Goal: Transaction & Acquisition: Purchase product/service

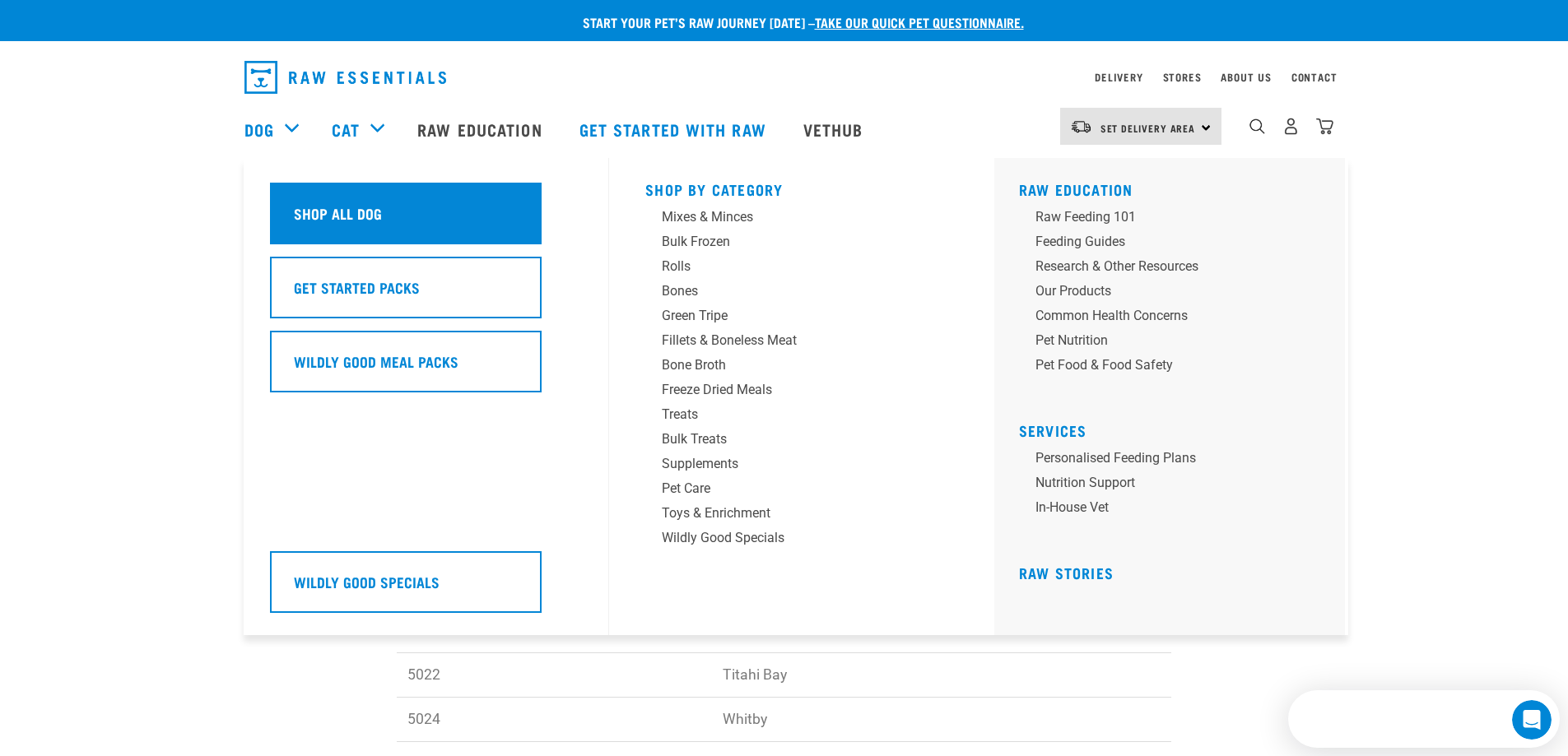
click at [338, 221] on h5 "Shop All Dog" at bounding box center [338, 213] width 88 height 22
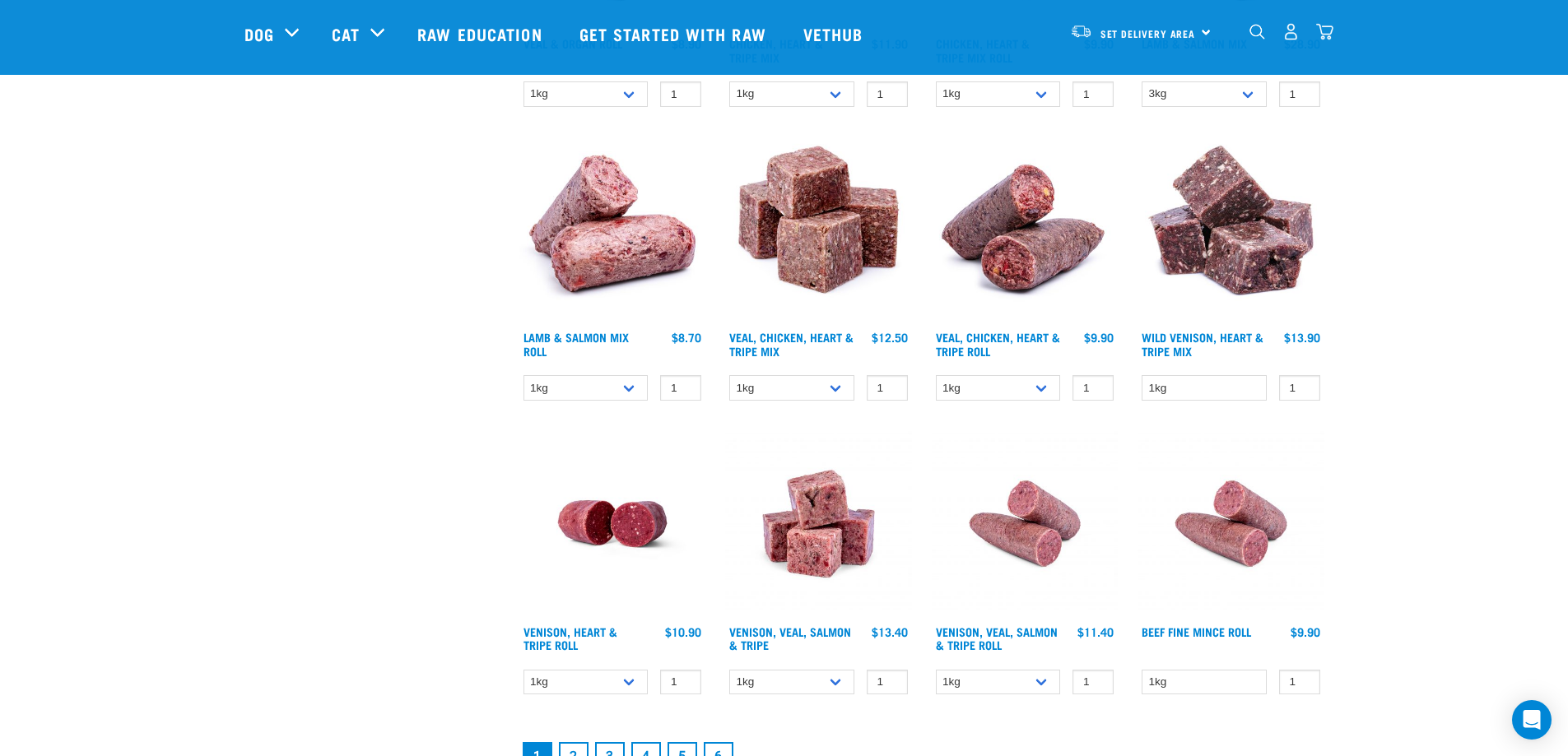
scroll to position [2221, 0]
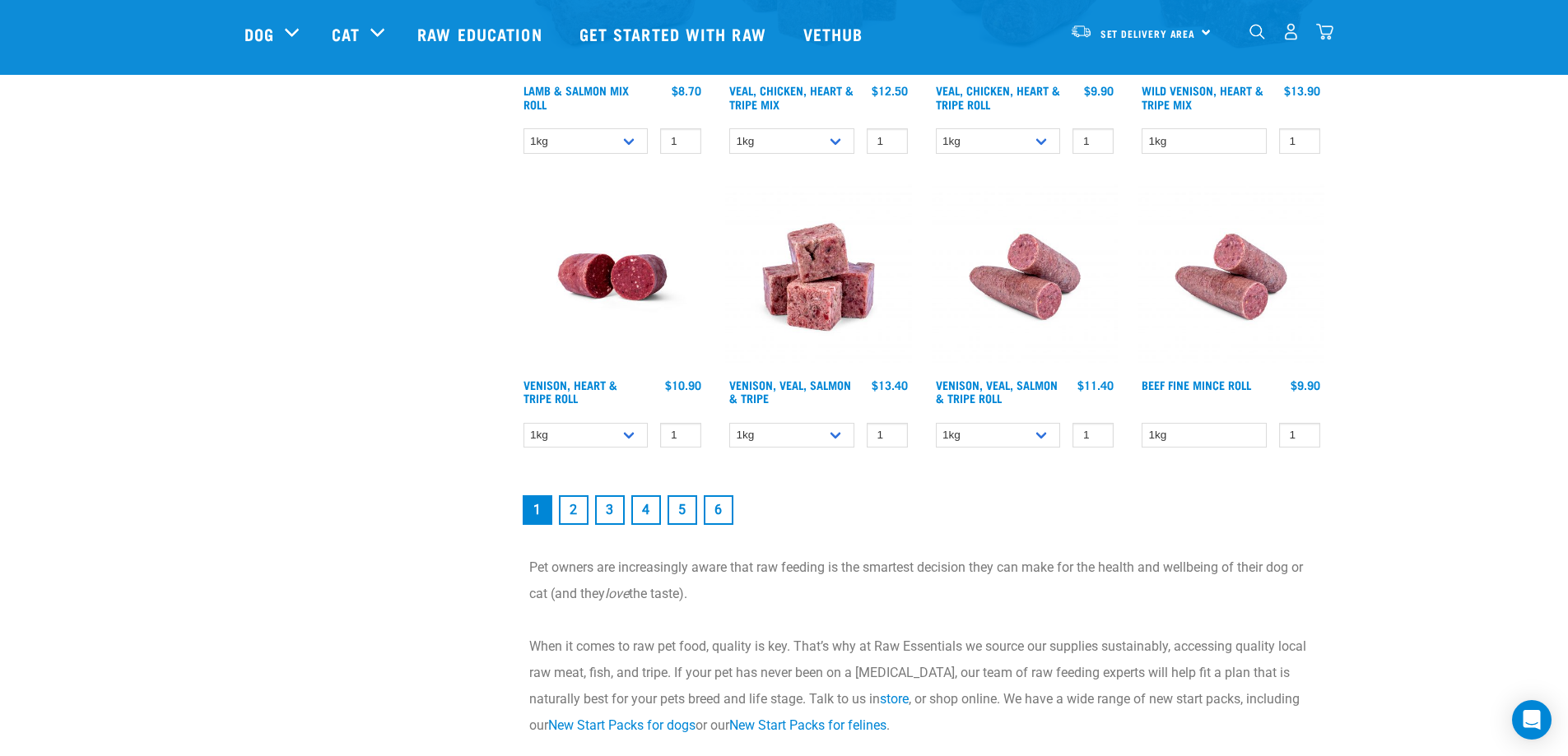
click at [571, 514] on link "2" at bounding box center [574, 510] width 29 height 29
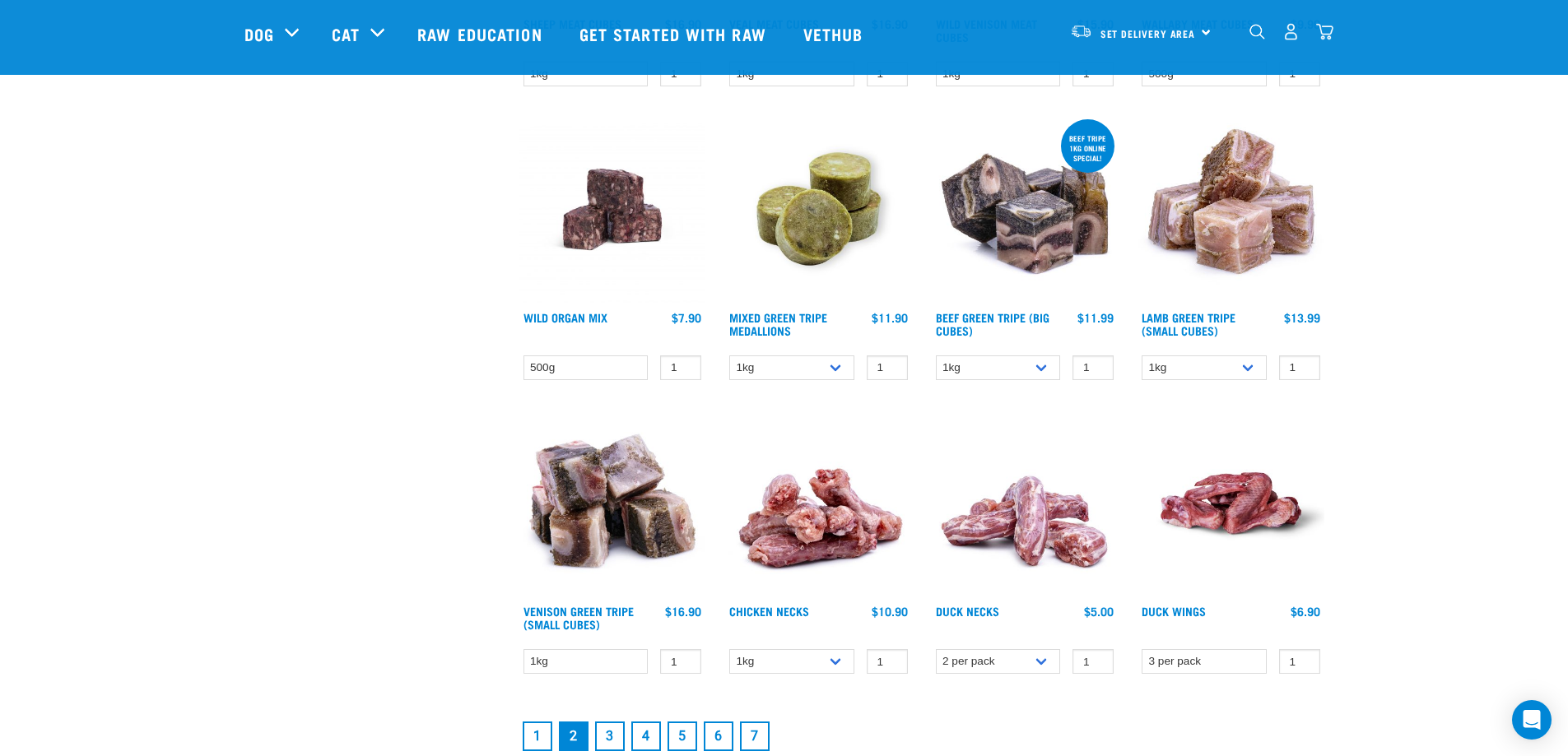
scroll to position [2138, 0]
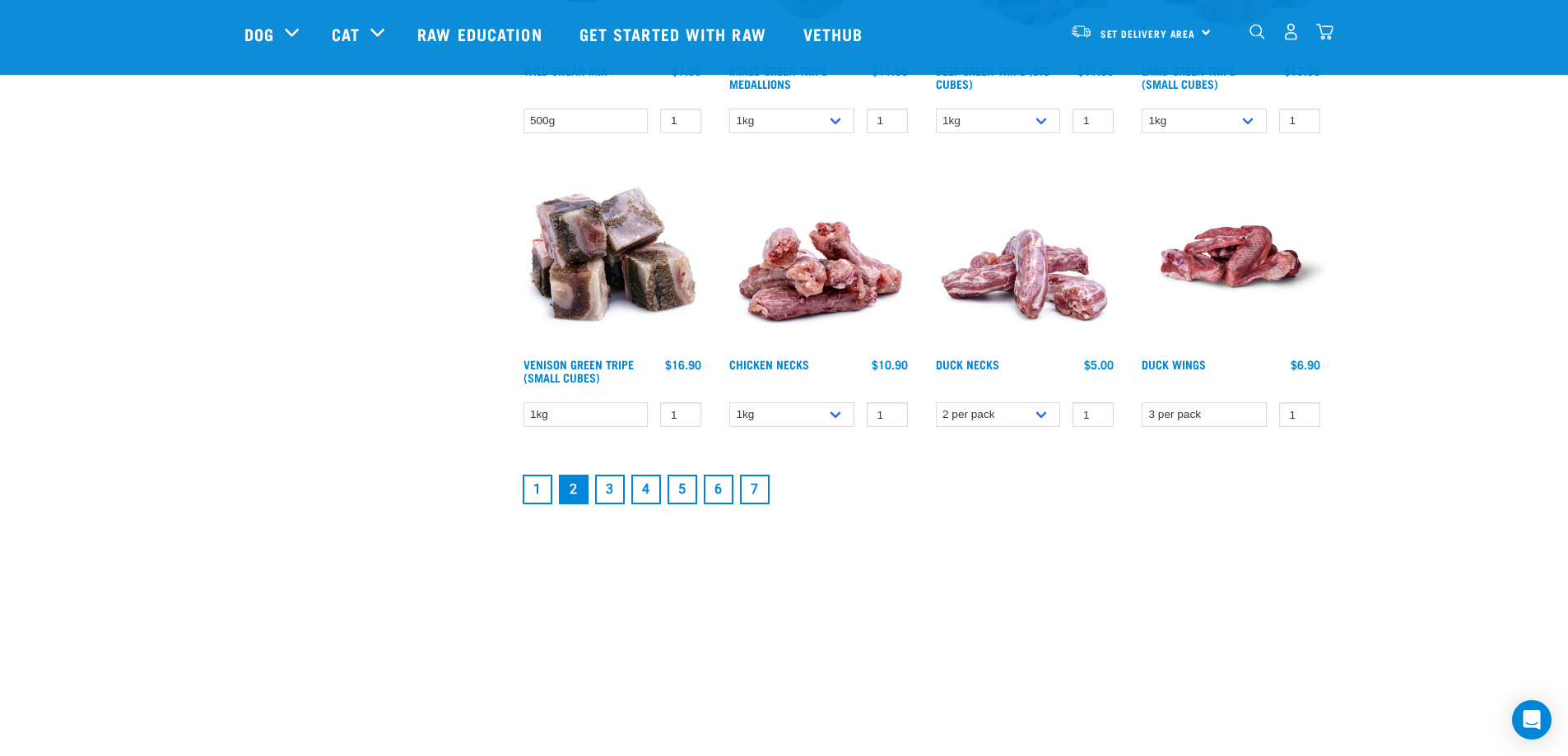
click at [605, 497] on link "3" at bounding box center [610, 489] width 29 height 29
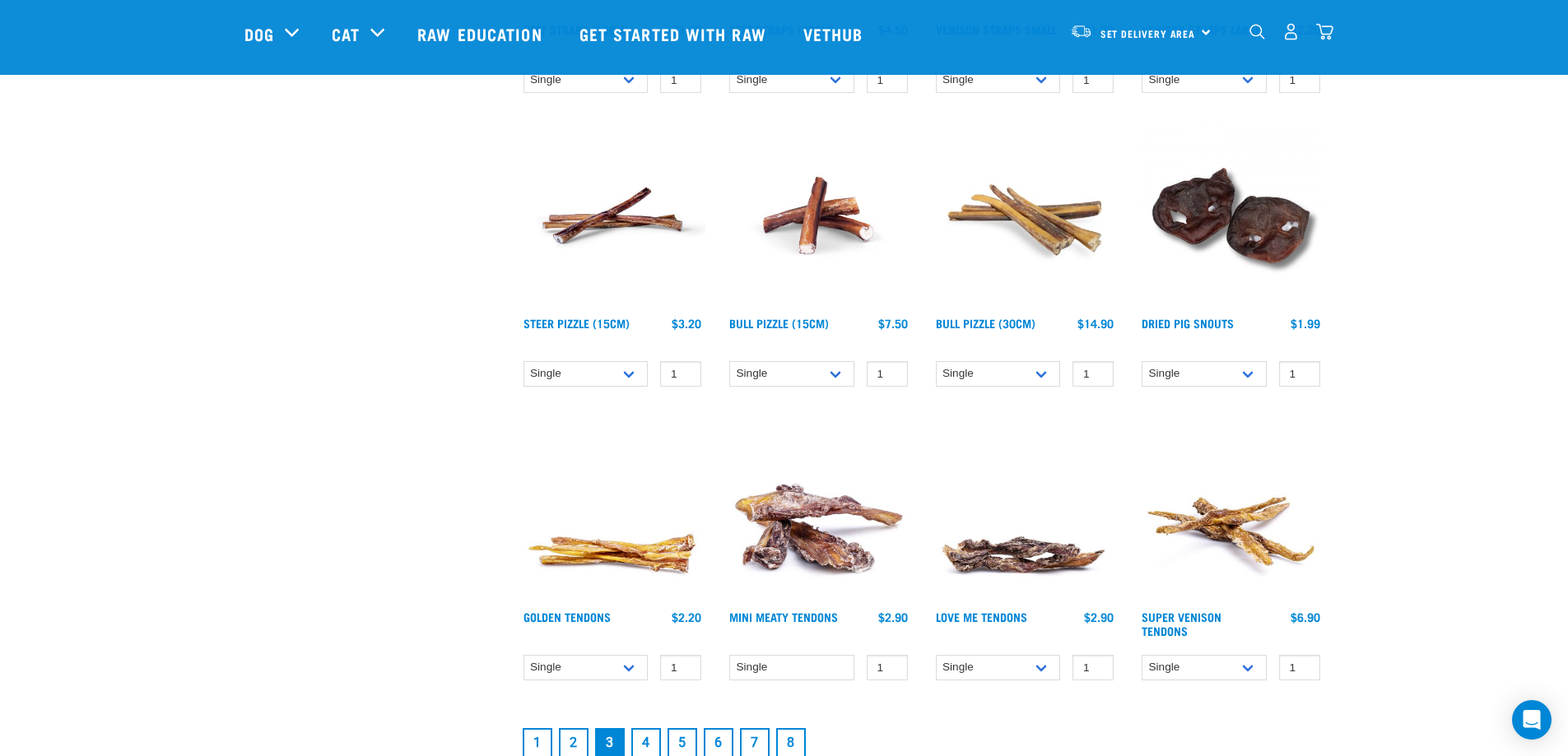
scroll to position [2056, 0]
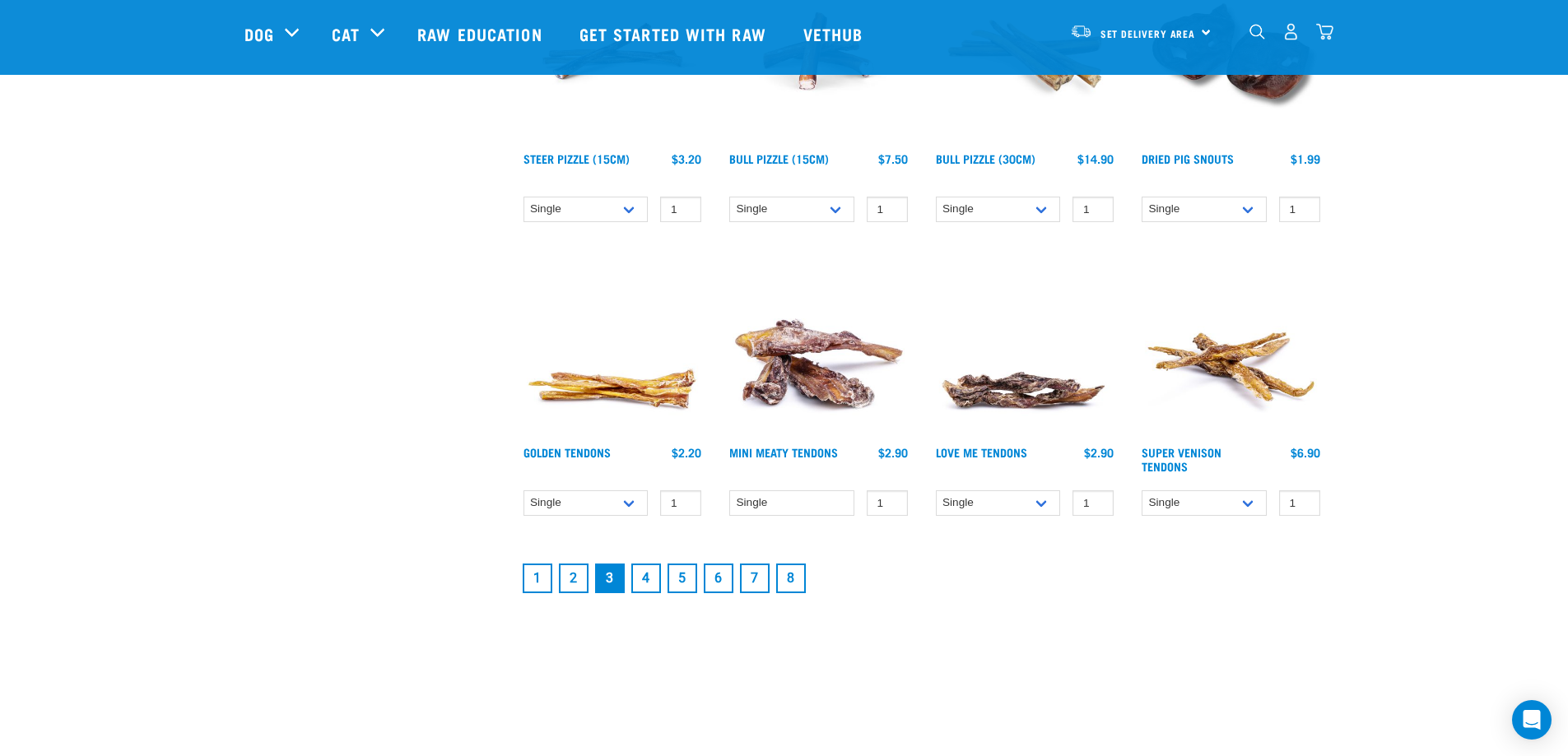
click at [641, 582] on link "4" at bounding box center [646, 578] width 29 height 29
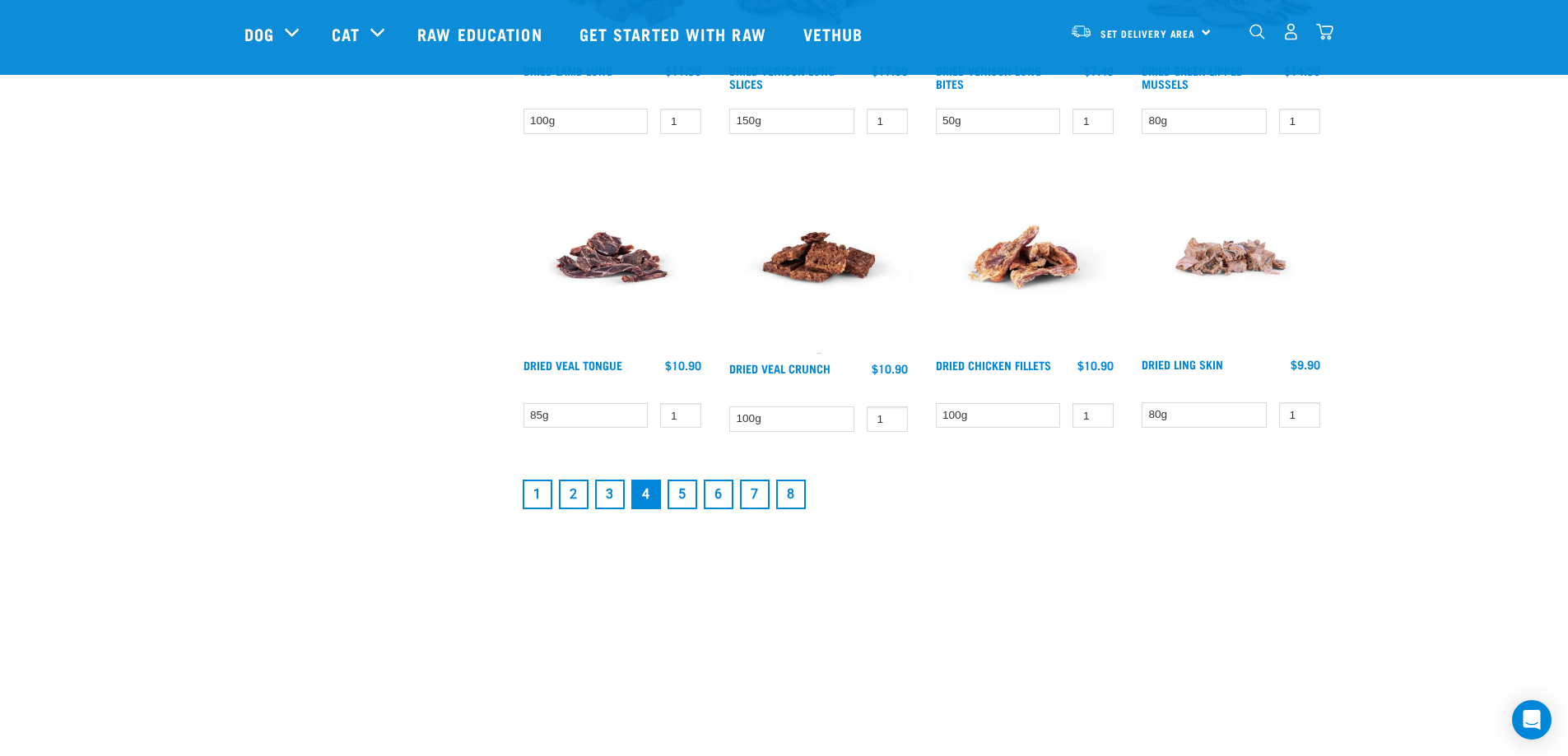
scroll to position [1974, 0]
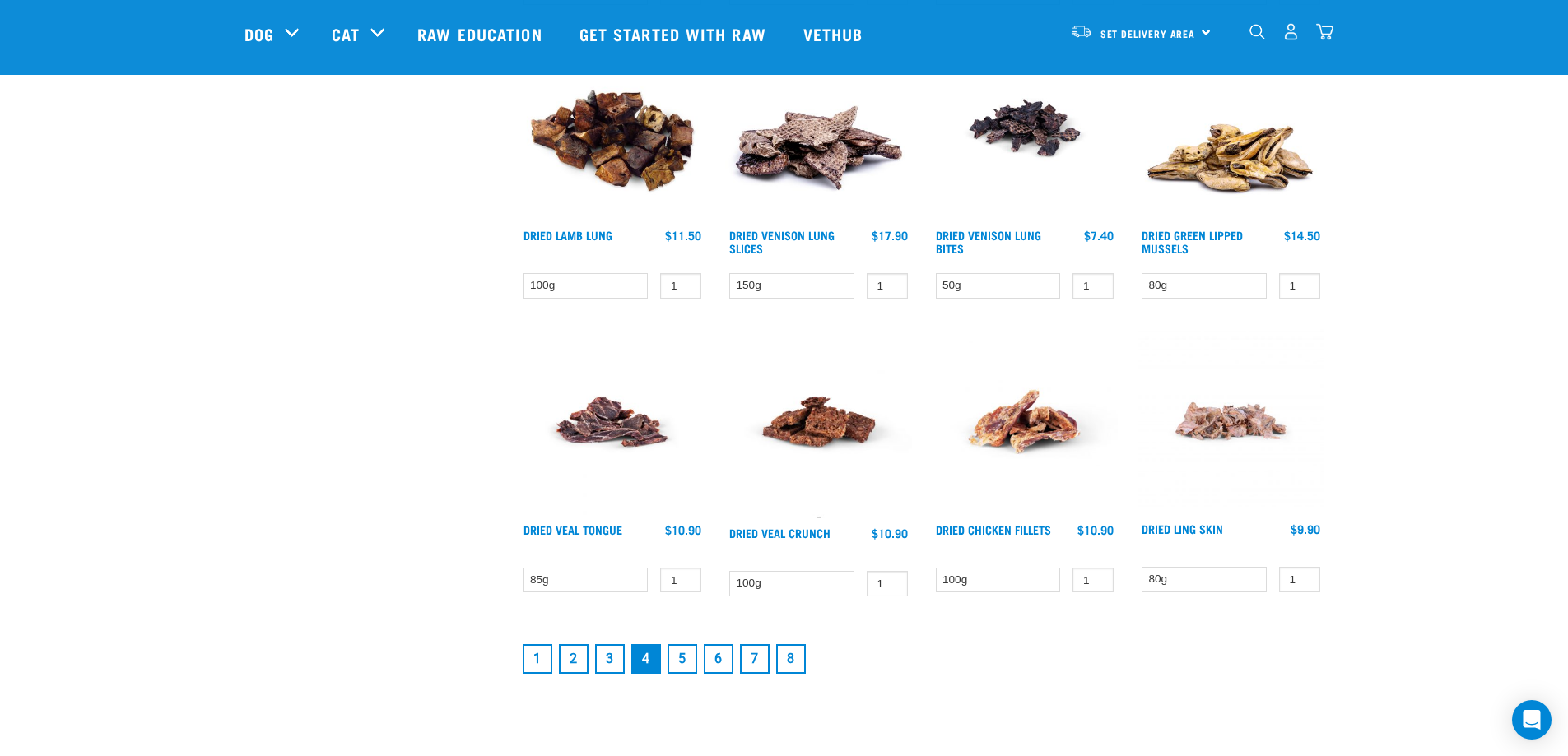
click at [681, 662] on link "5" at bounding box center [682, 659] width 29 height 29
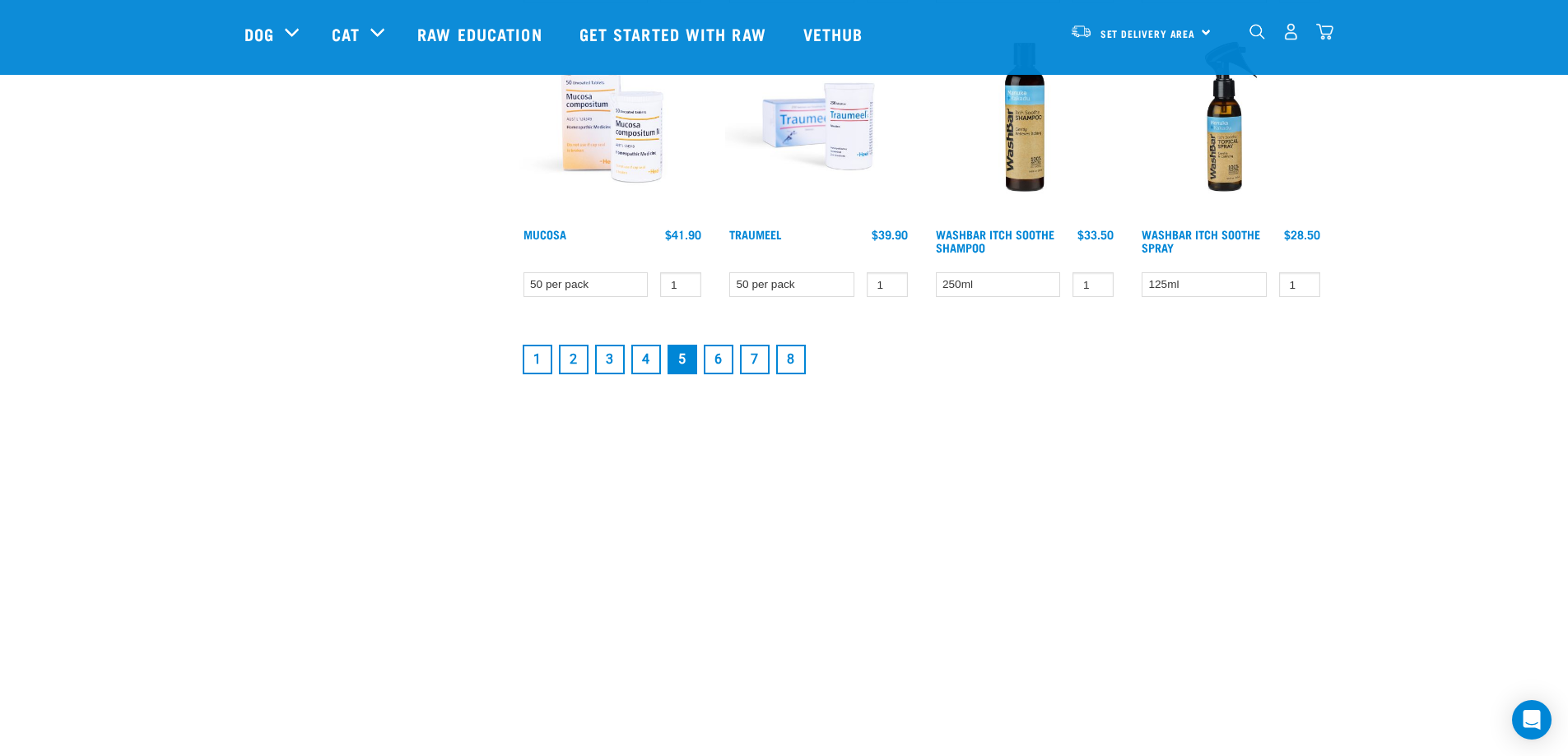
scroll to position [2385, 0]
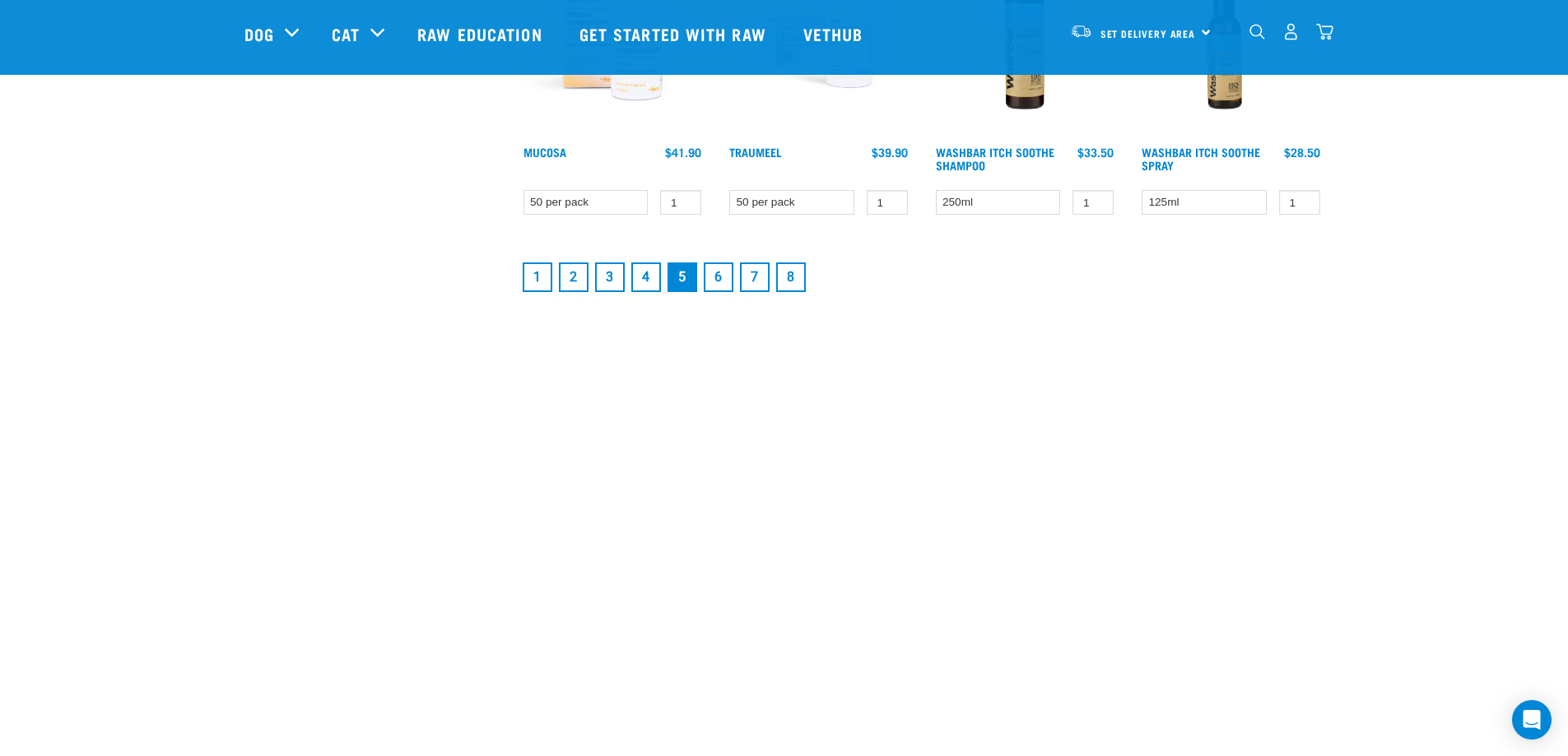
click at [709, 266] on link "6" at bounding box center [718, 277] width 29 height 29
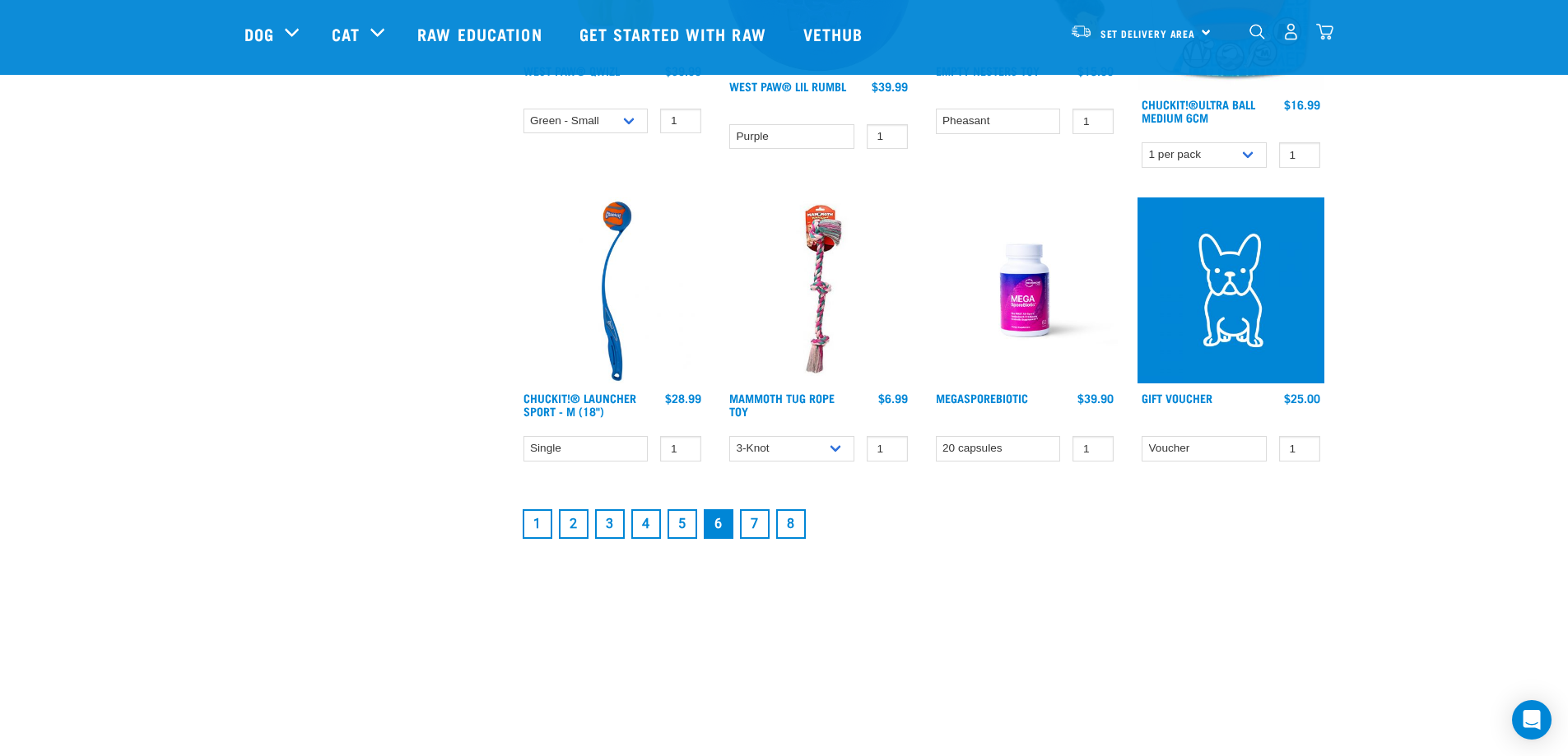
scroll to position [2221, 0]
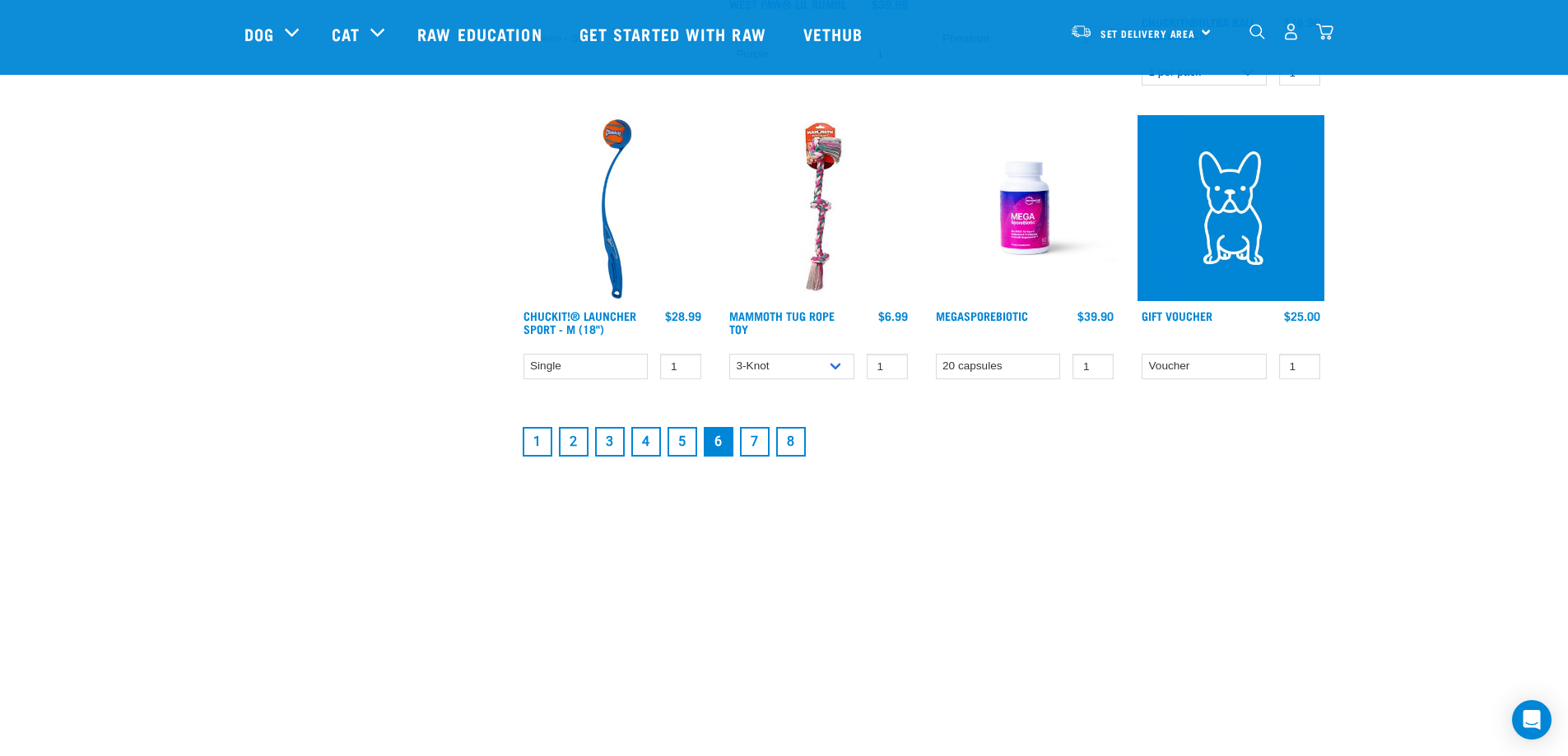
click at [755, 448] on link "7" at bounding box center [755, 442] width 29 height 29
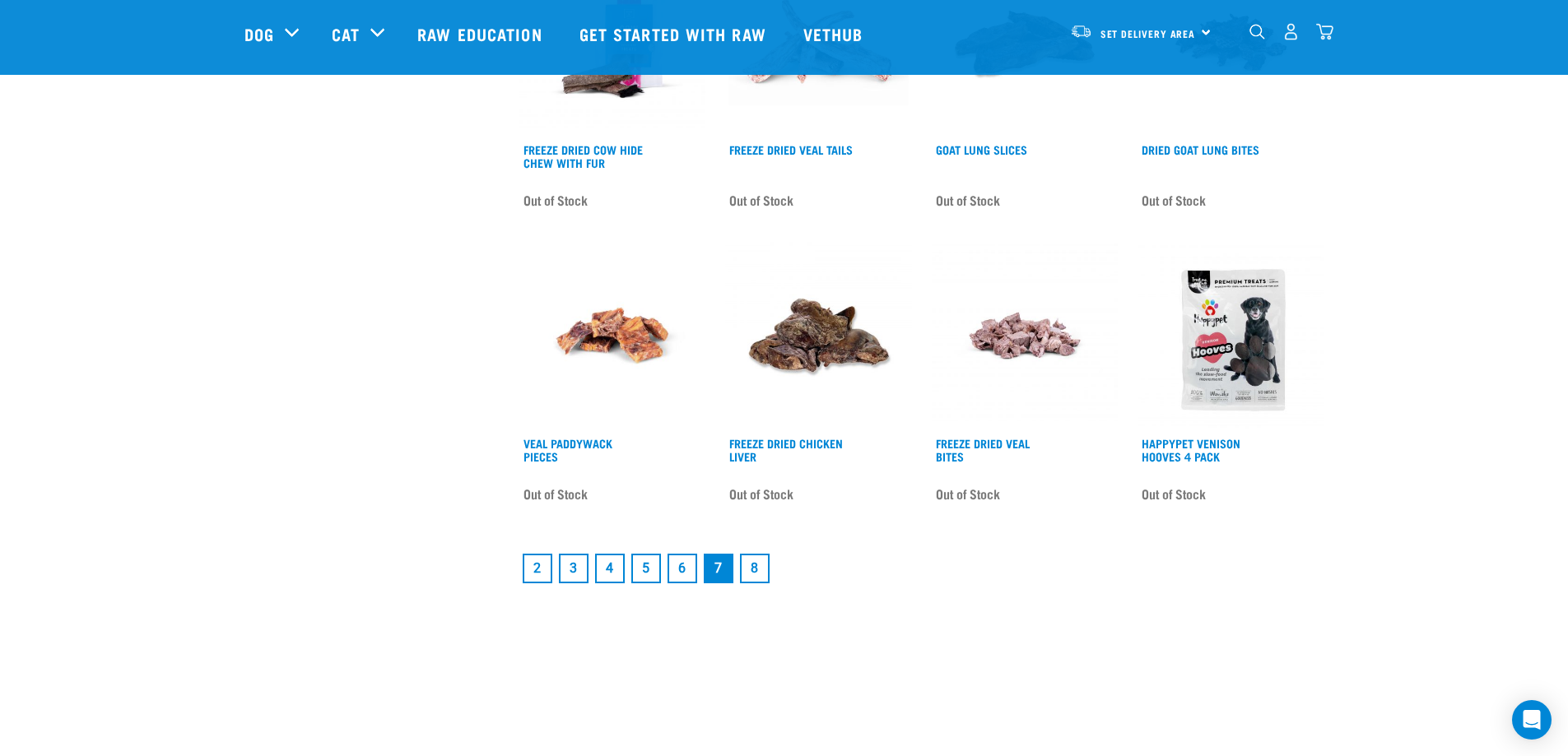
scroll to position [2138, 0]
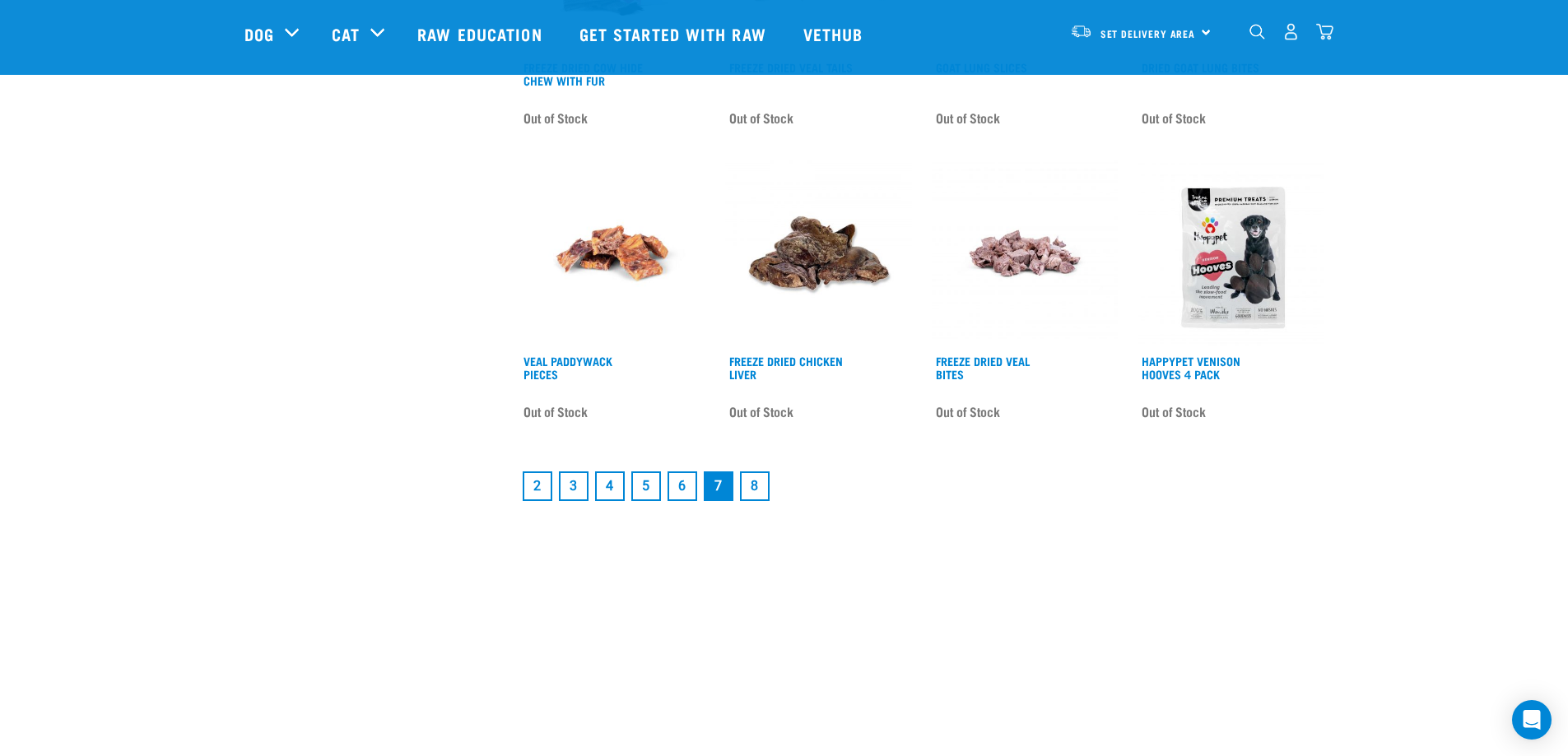
click at [746, 494] on link "8" at bounding box center [755, 486] width 29 height 29
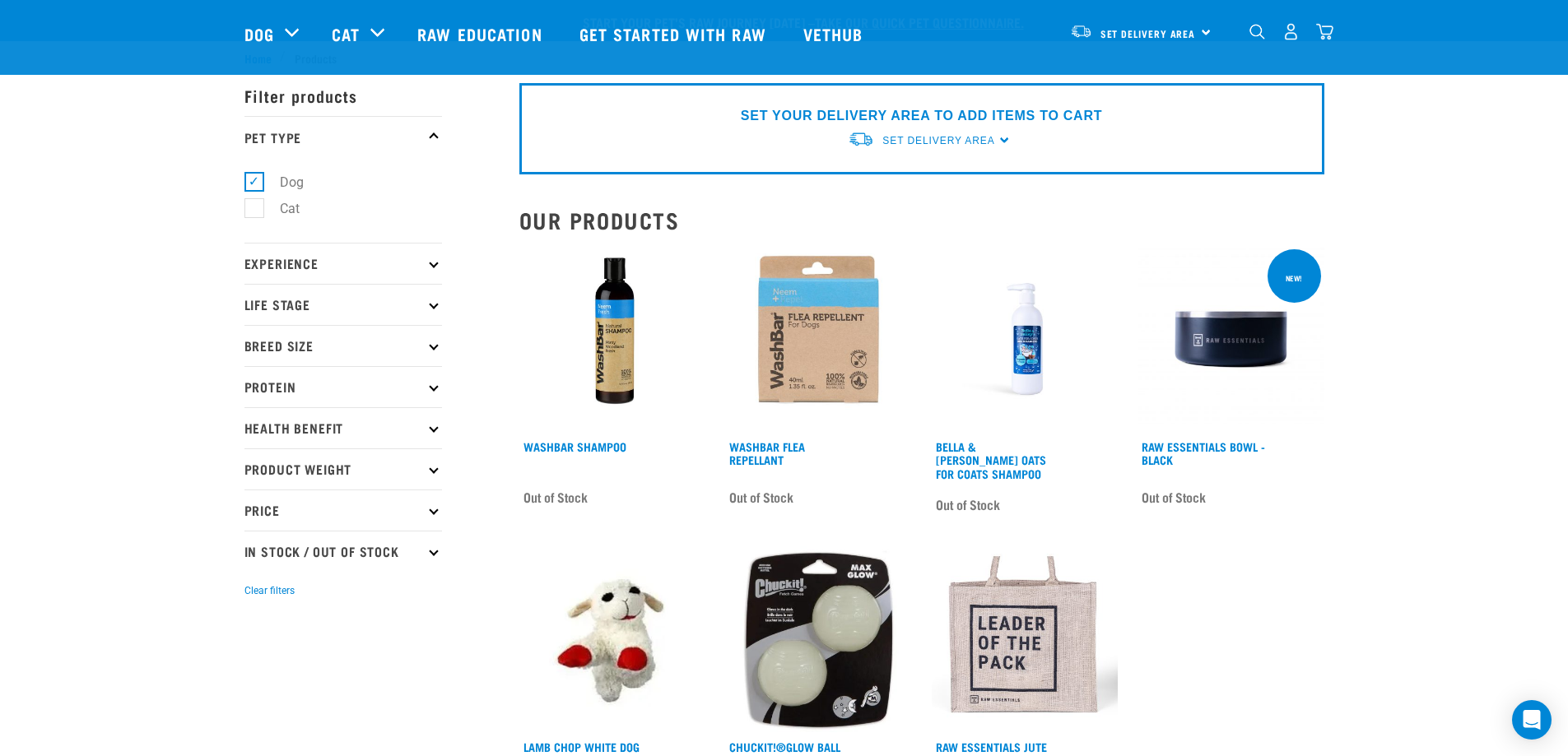
scroll to position [246, 0]
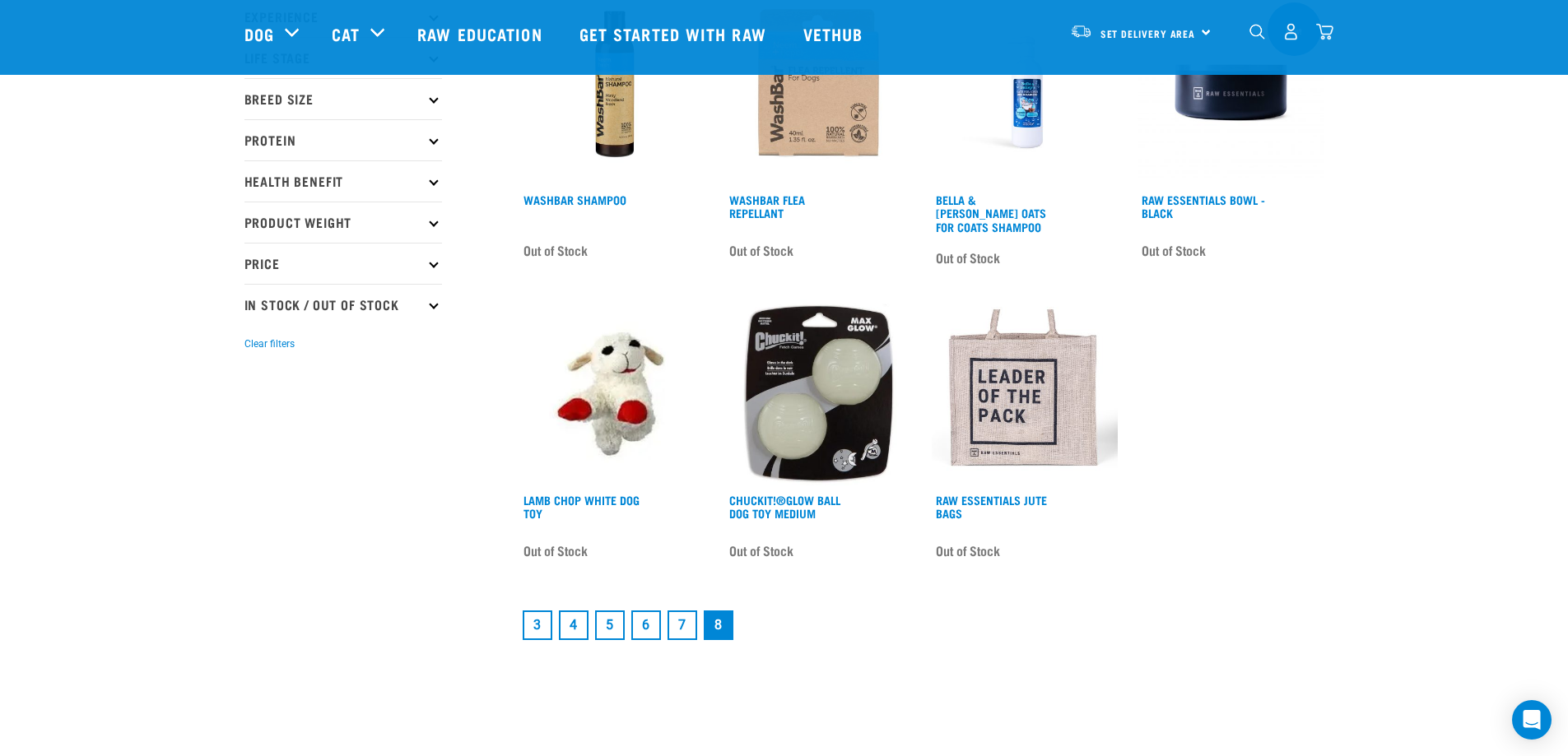
click at [538, 621] on link "3" at bounding box center [537, 625] width 29 height 29
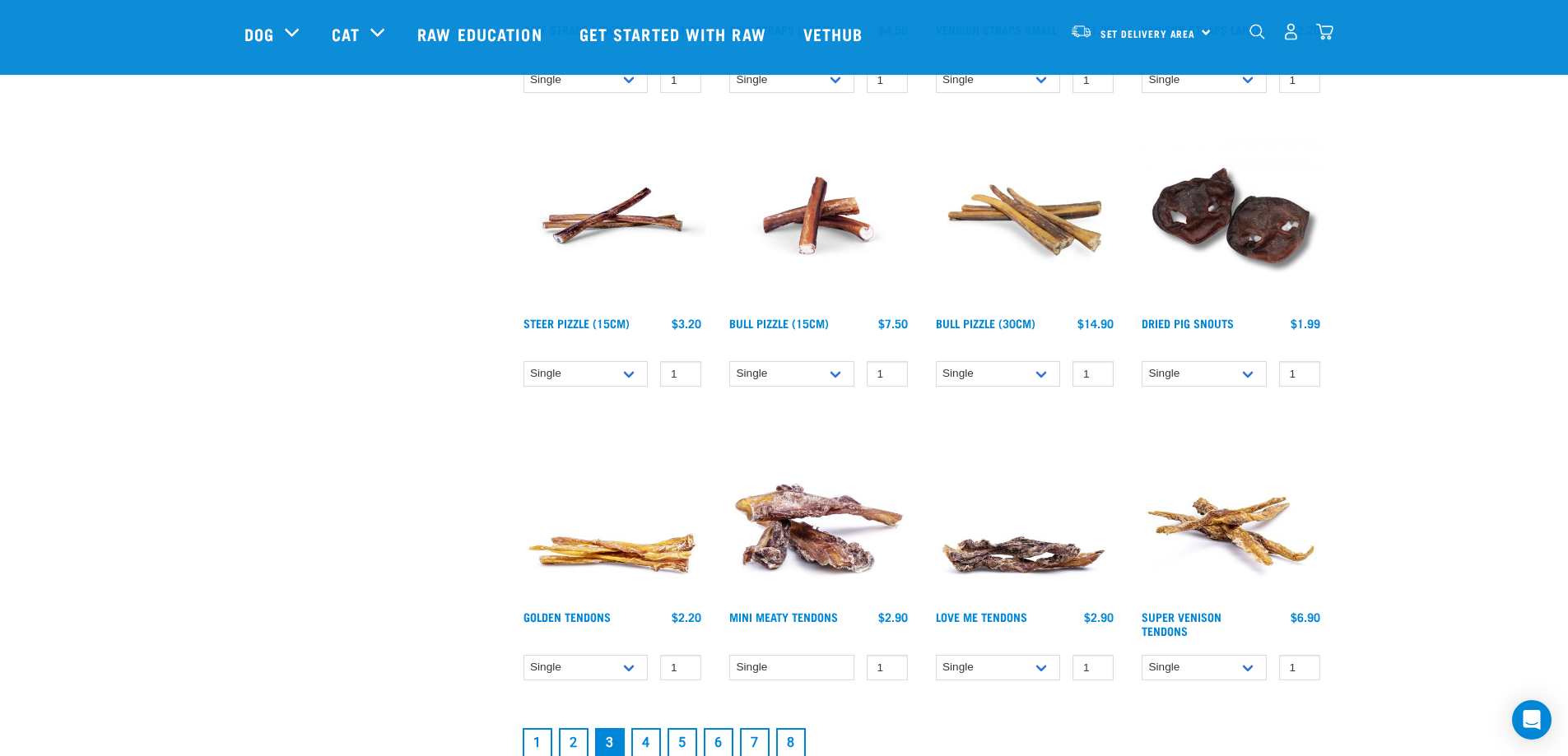
scroll to position [1974, 0]
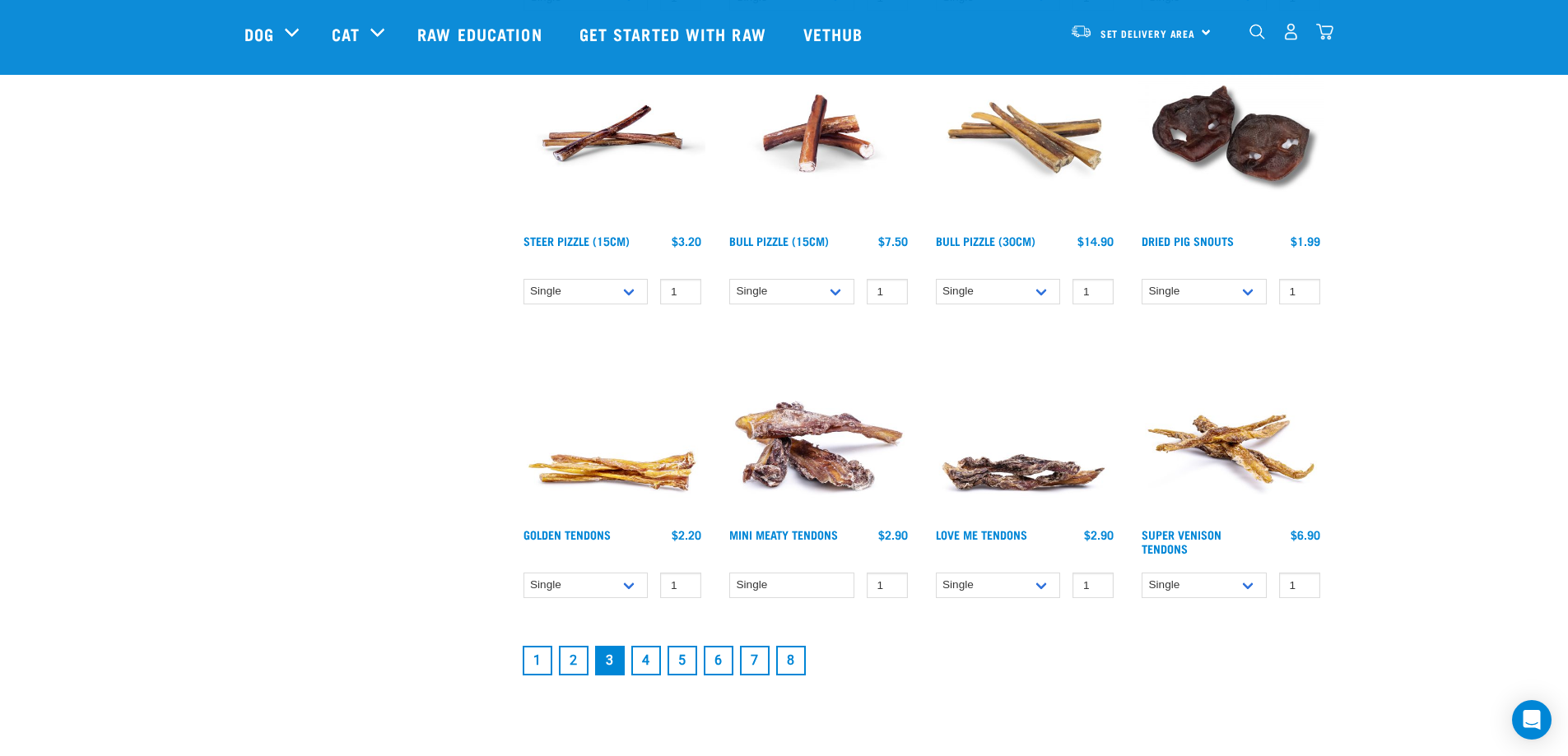
click at [532, 652] on link "1" at bounding box center [537, 661] width 29 height 29
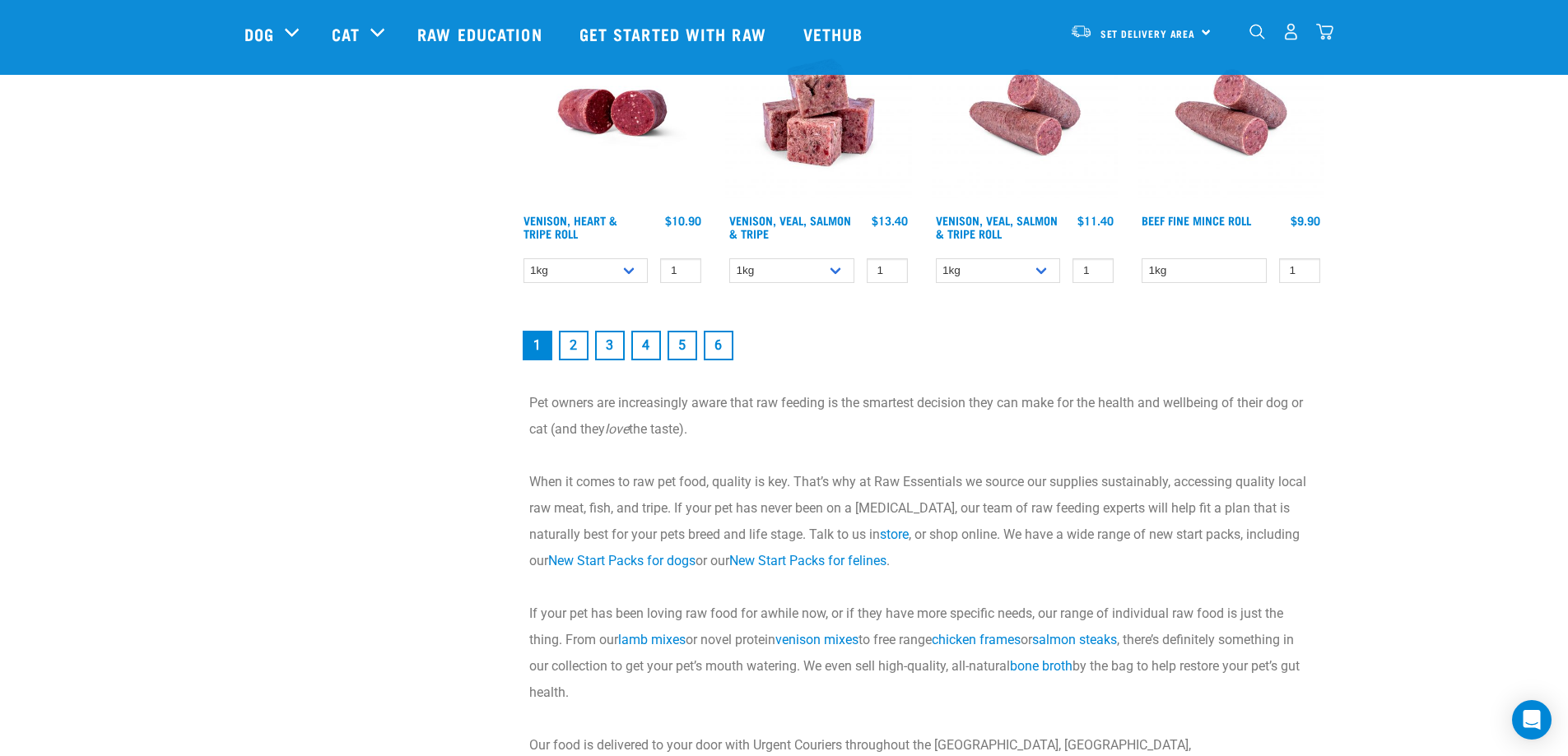
scroll to position [2138, 0]
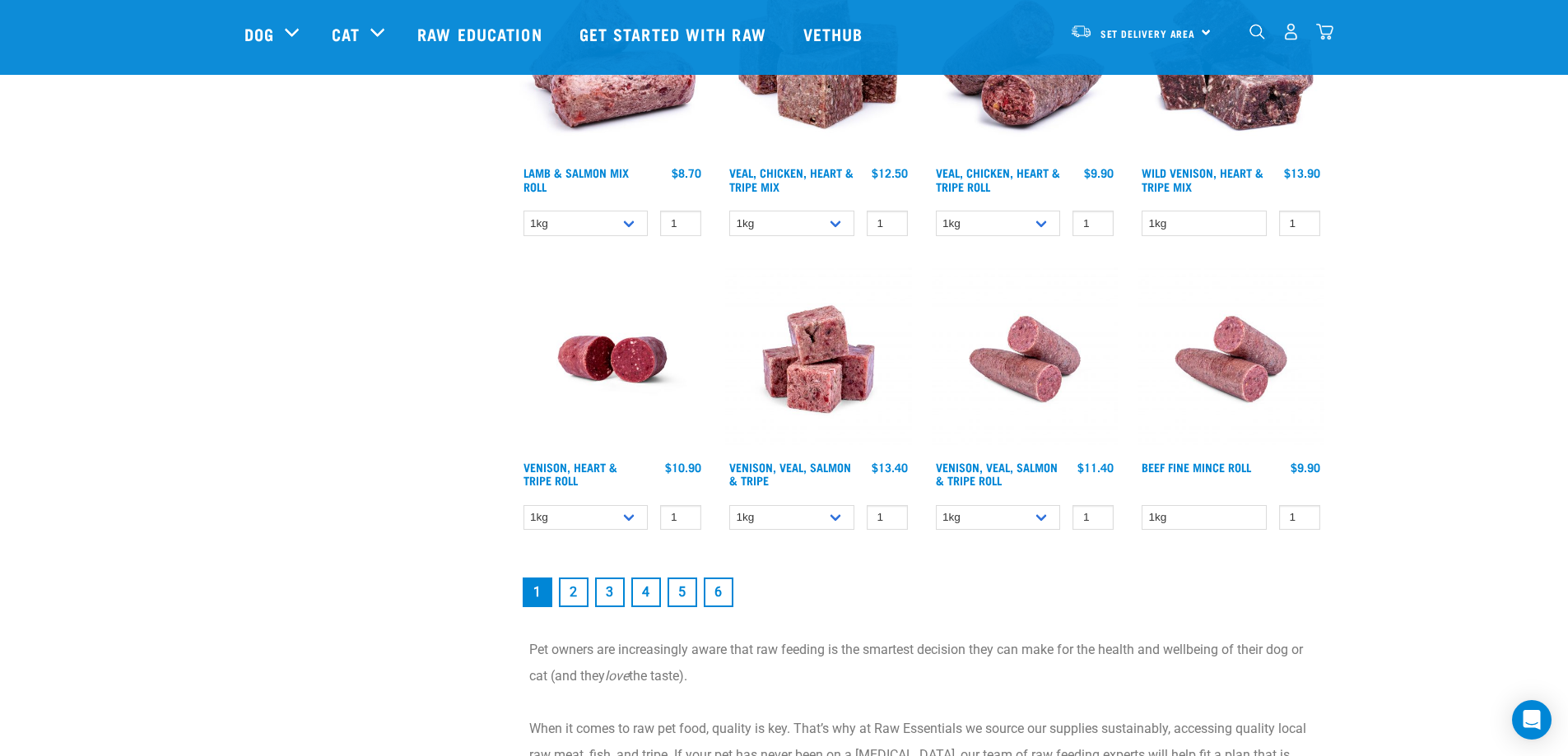
click at [565, 594] on link "2" at bounding box center [574, 592] width 29 height 29
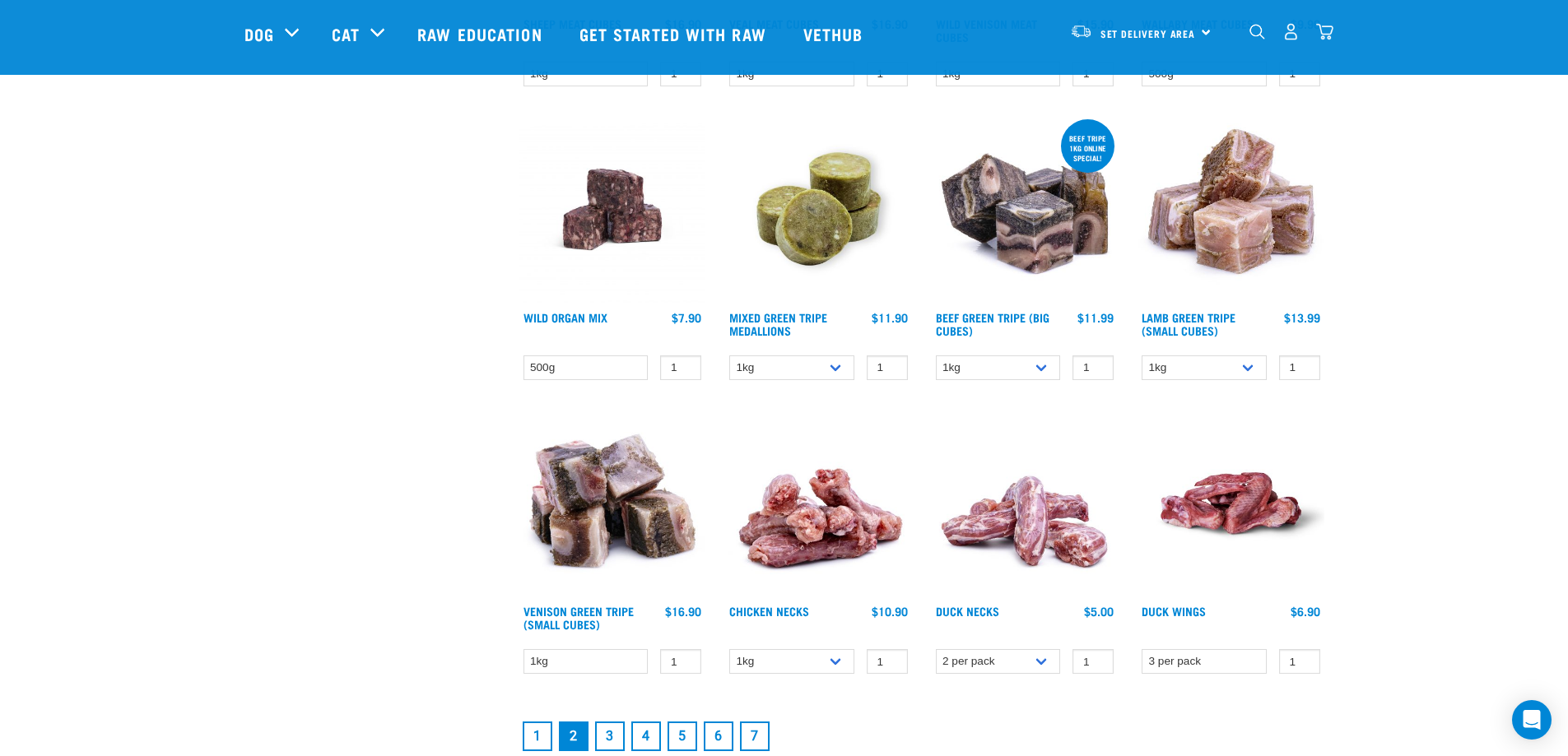
scroll to position [2221, 0]
